Goal: Navigation & Orientation: Find specific page/section

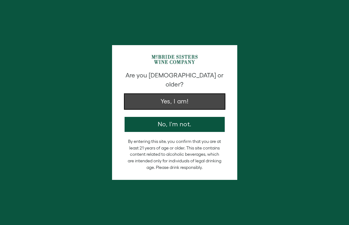
click at [169, 94] on button "Yes, I am!" at bounding box center [175, 101] width 100 height 15
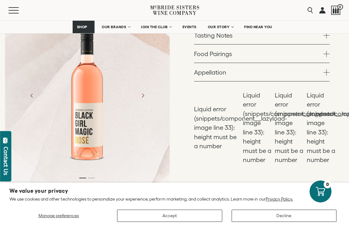
scroll to position [199, 0]
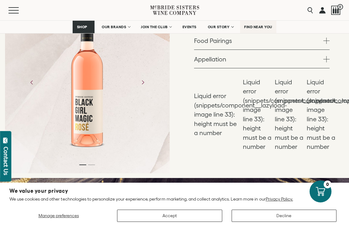
click at [256, 27] on span "FIND NEAR YOU" at bounding box center [258, 27] width 28 height 4
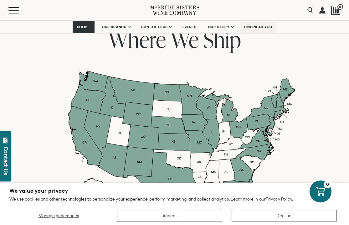
scroll to position [503, 0]
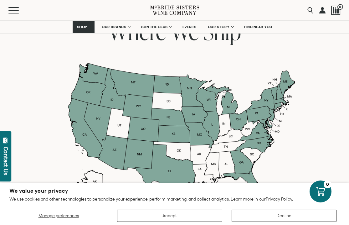
click at [265, 100] on div at bounding box center [174, 134] width 241 height 143
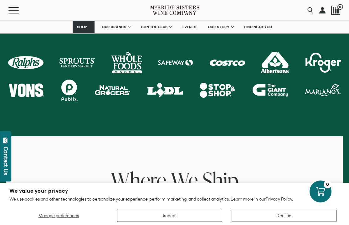
scroll to position [355, 0]
